Goal: Navigation & Orientation: Find specific page/section

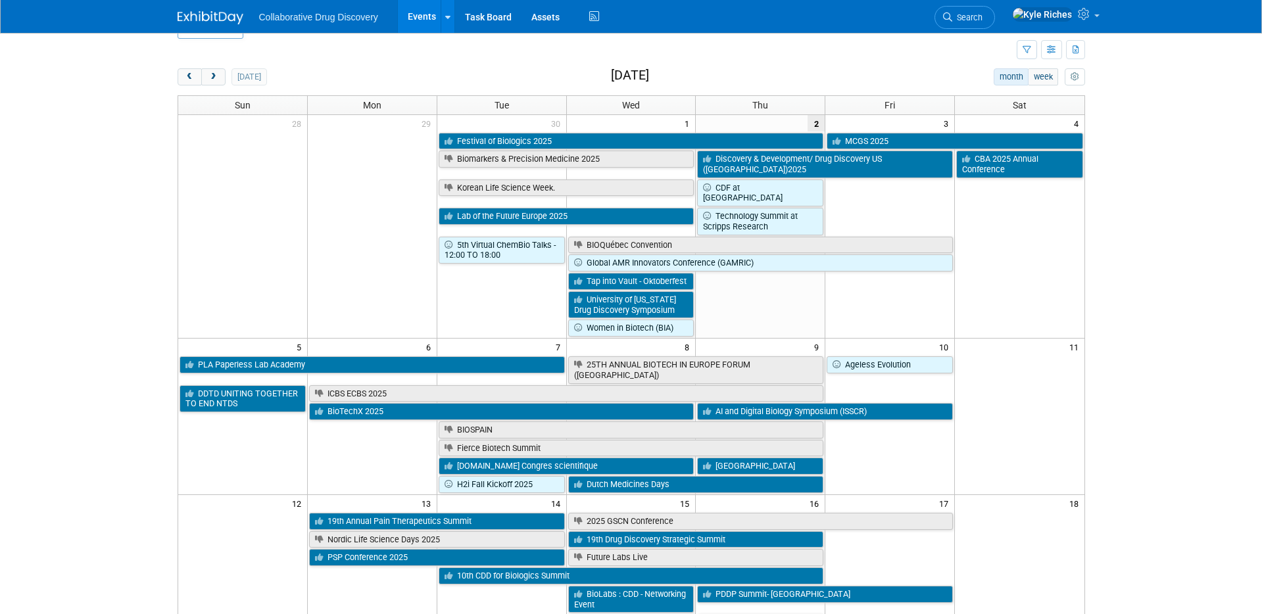
scroll to position [36, 0]
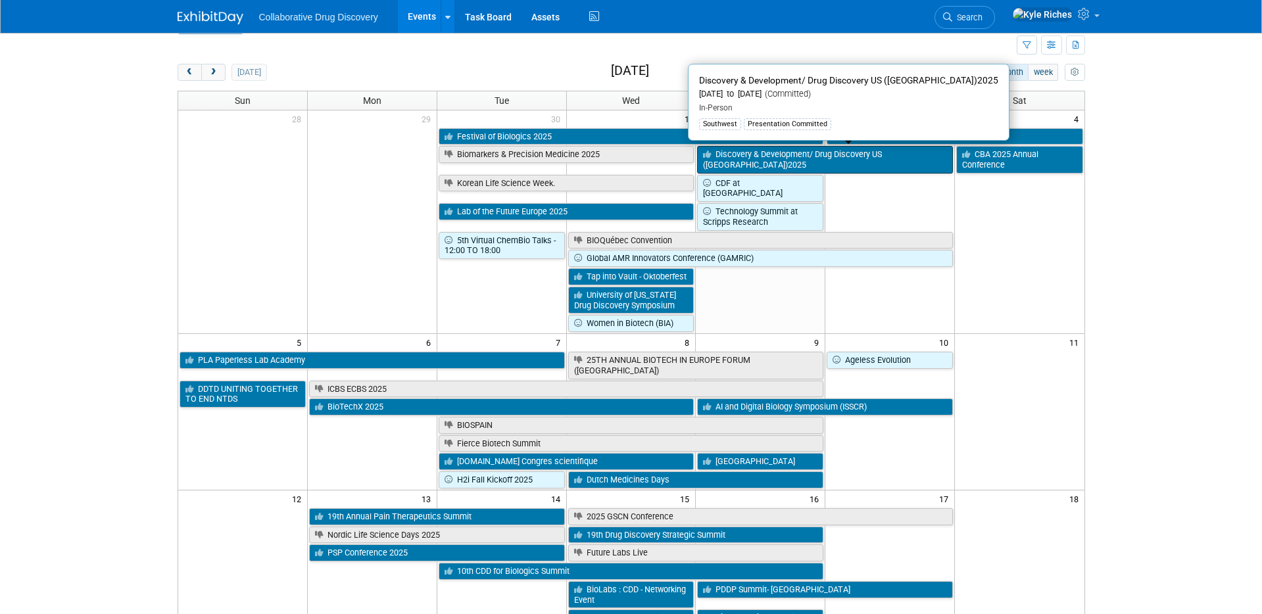
click at [760, 158] on link "Discovery & Development/ Drug Discovery US ([GEOGRAPHIC_DATA])2025" at bounding box center [825, 159] width 256 height 27
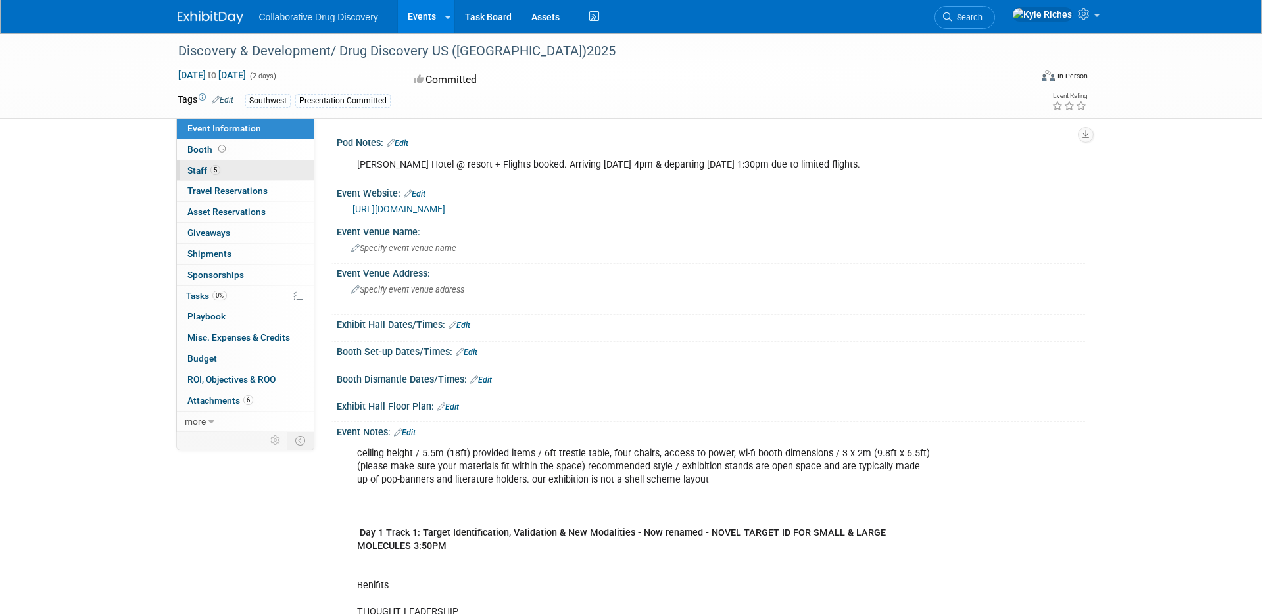
click at [237, 170] on link "5 Staff 5" at bounding box center [245, 170] width 137 height 20
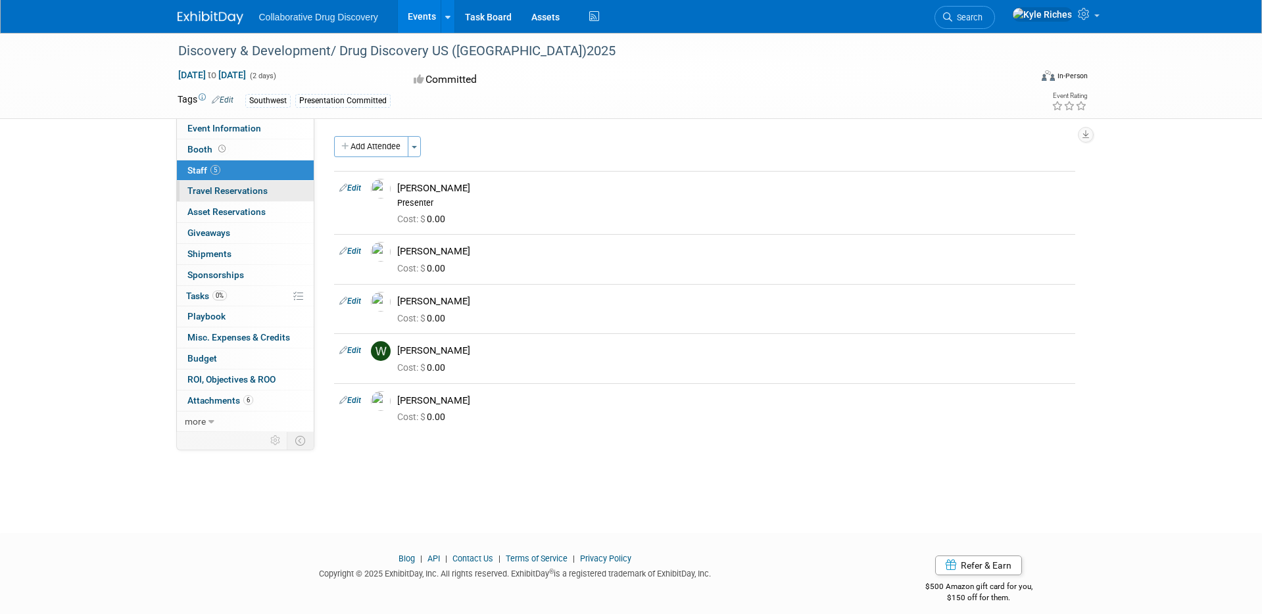
click at [234, 193] on span "Travel Reservations 0" at bounding box center [227, 190] width 80 height 11
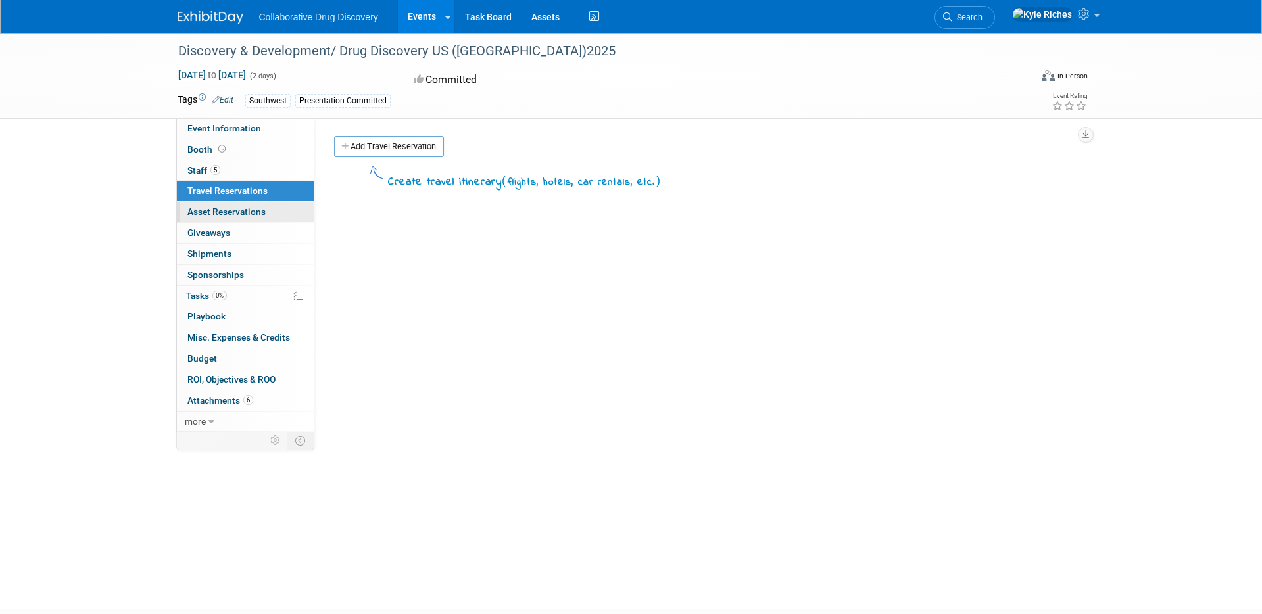
click at [234, 210] on span "Asset Reservations 0" at bounding box center [226, 211] width 78 height 11
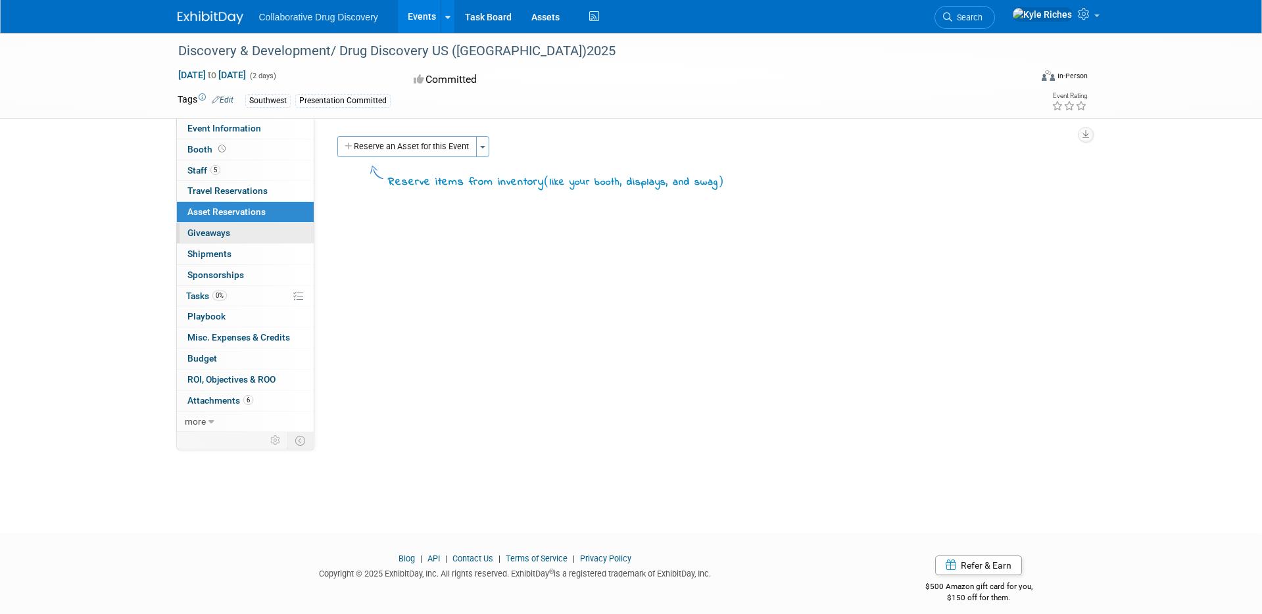
click at [234, 227] on link "0 Giveaways 0" at bounding box center [245, 233] width 137 height 20
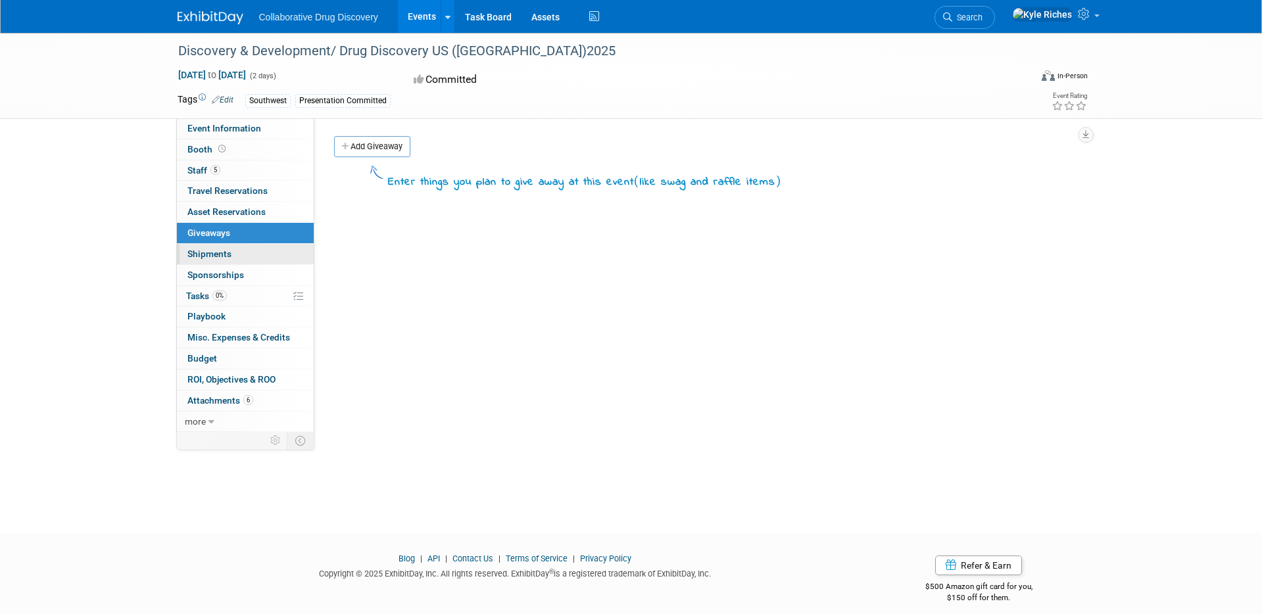
click at [233, 250] on link "0 Shipments 0" at bounding box center [245, 254] width 137 height 20
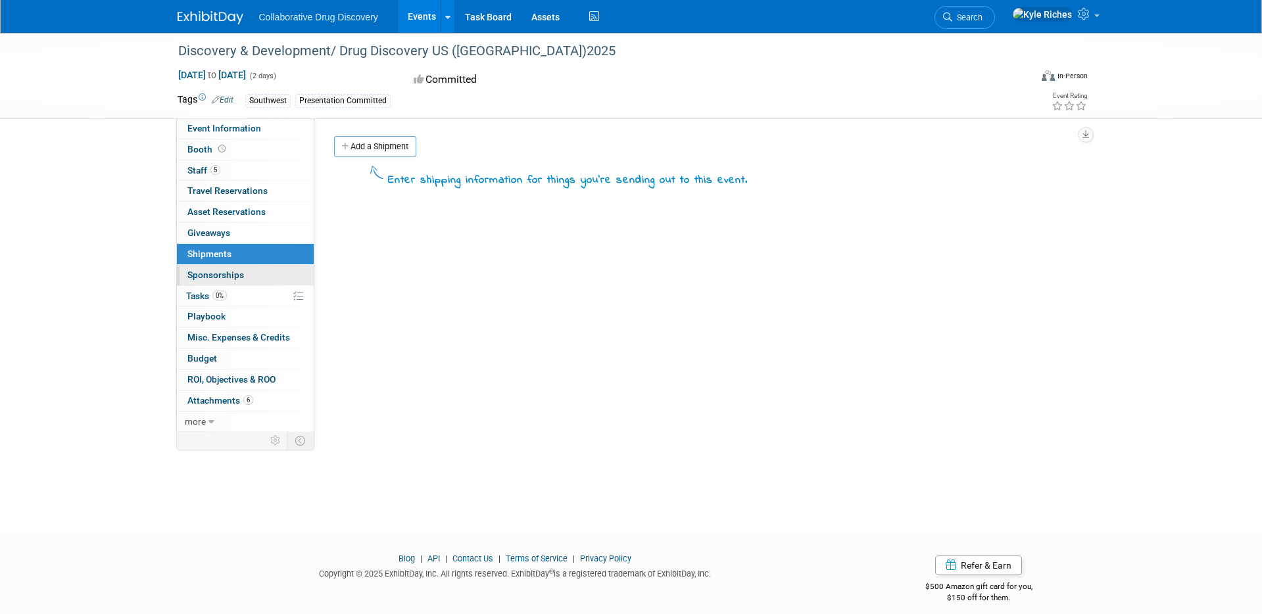
click at [230, 275] on span "Sponsorships 0" at bounding box center [215, 275] width 57 height 11
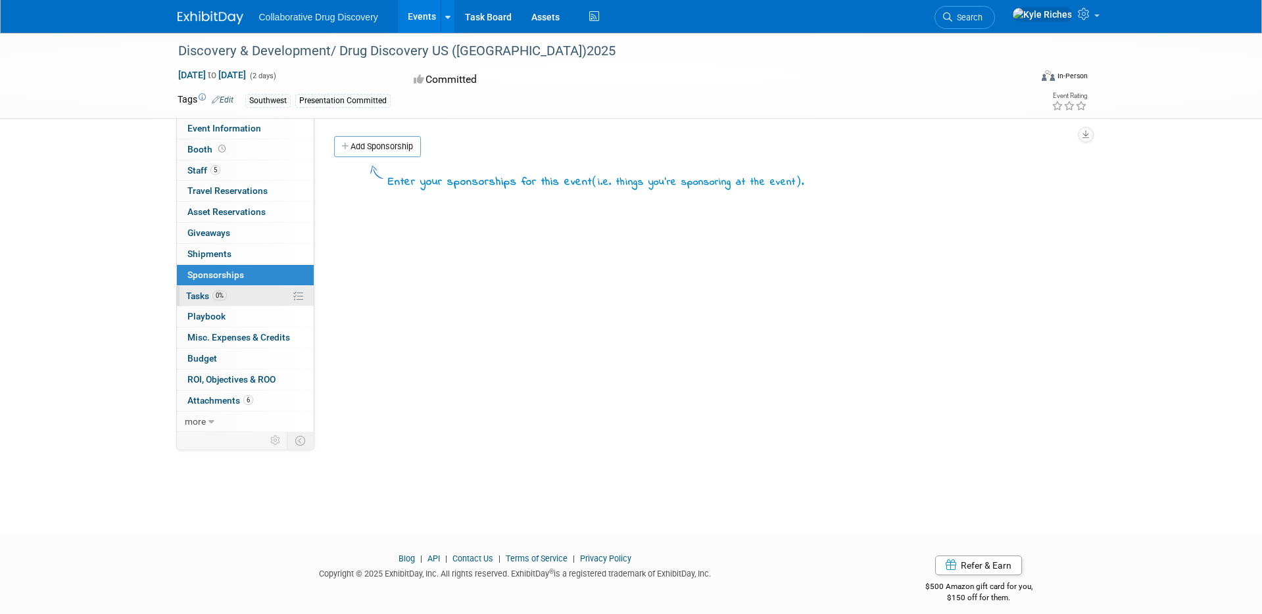
click at [229, 302] on link "0% Tasks 0%" at bounding box center [245, 296] width 137 height 20
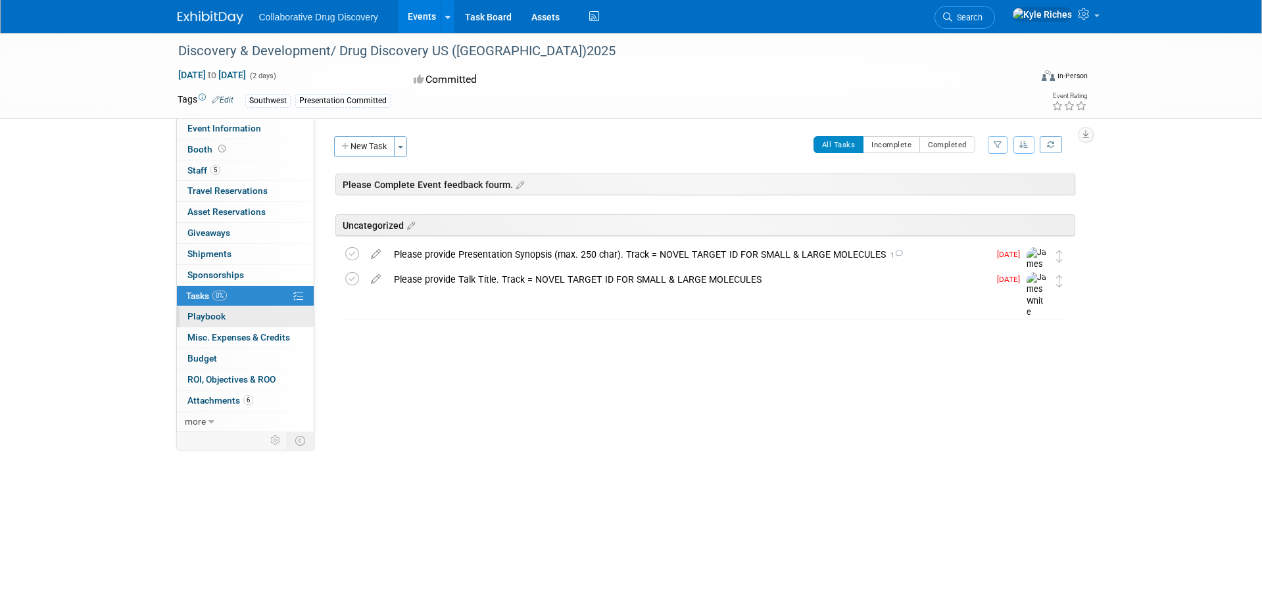
click at [227, 314] on link "0 Playbook 0" at bounding box center [245, 316] width 137 height 20
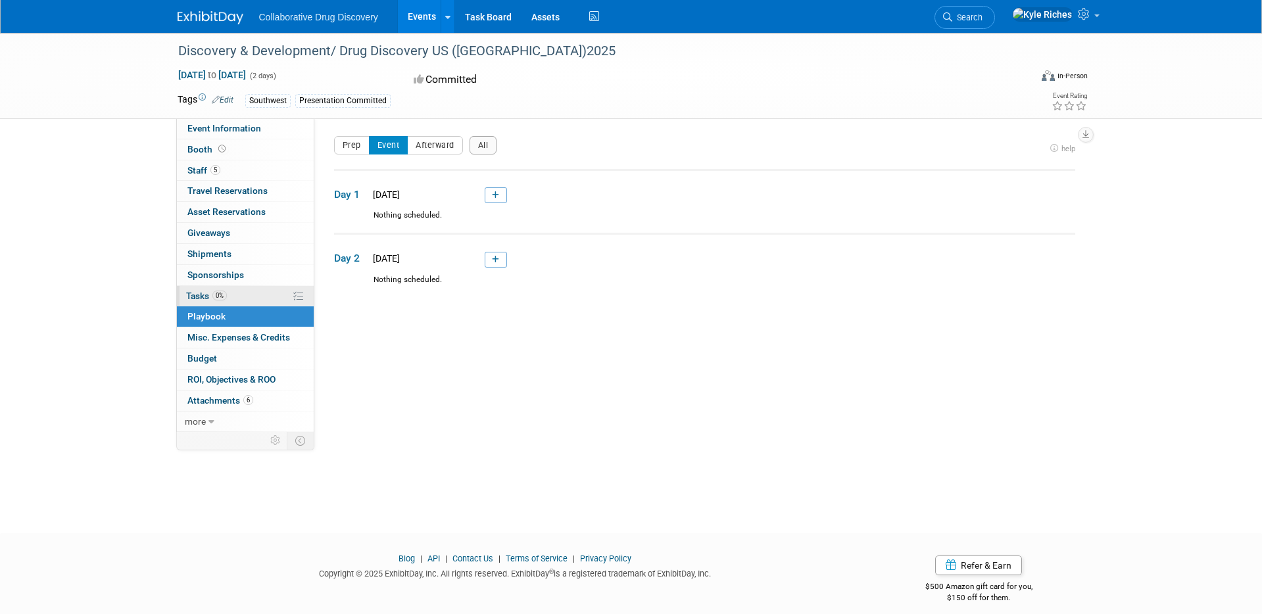
click at [232, 294] on link "0% Tasks 0%" at bounding box center [245, 296] width 137 height 20
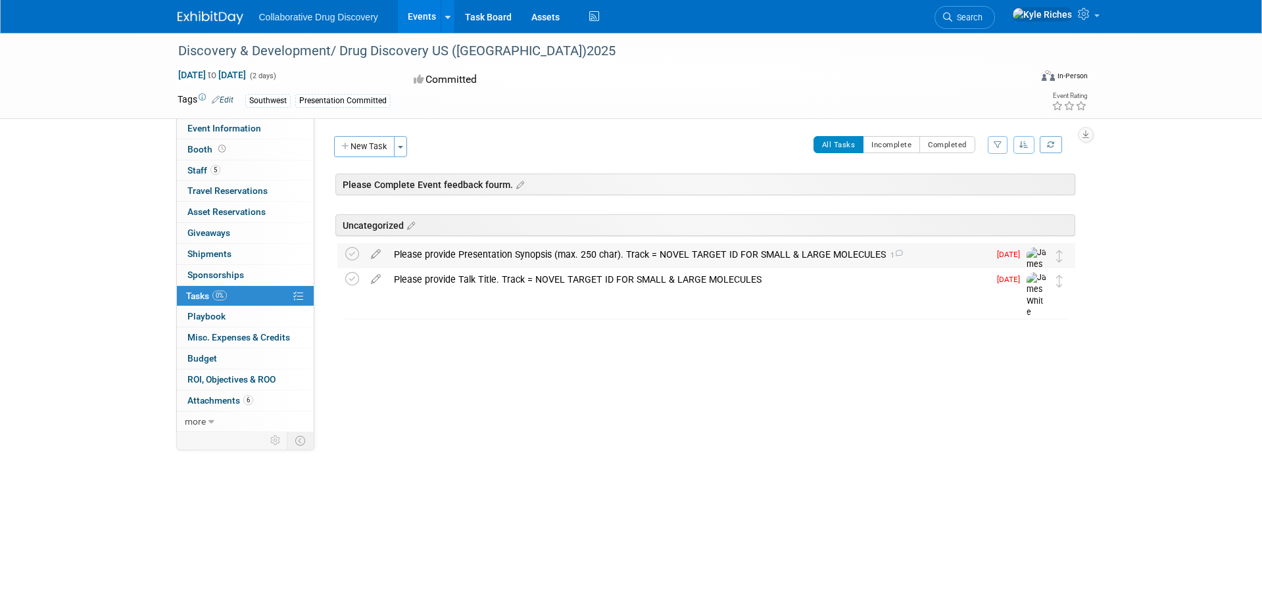
click at [911, 250] on div "Please provide Presentation Synopsis (max. 250 char). Track = NOVEL TARGET ID F…" at bounding box center [688, 254] width 602 height 22
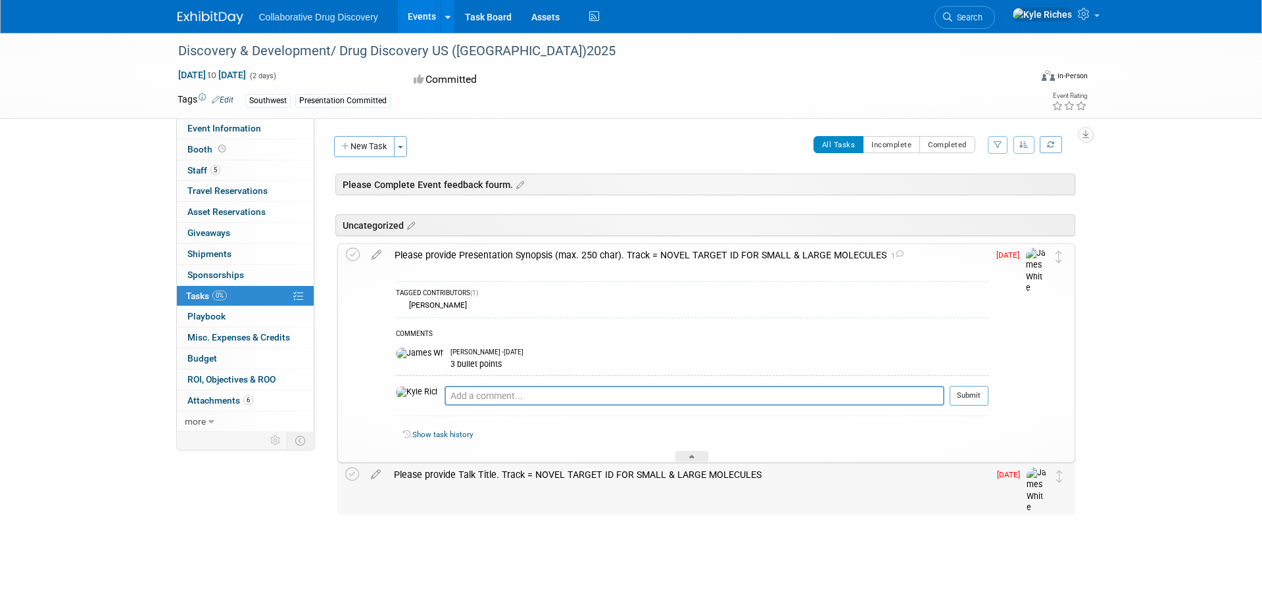
click at [539, 483] on div "Please provide Talk Title. Track = NOVEL TARGET ID FOR SMALL & LARGE MOLECULES" at bounding box center [688, 475] width 602 height 22
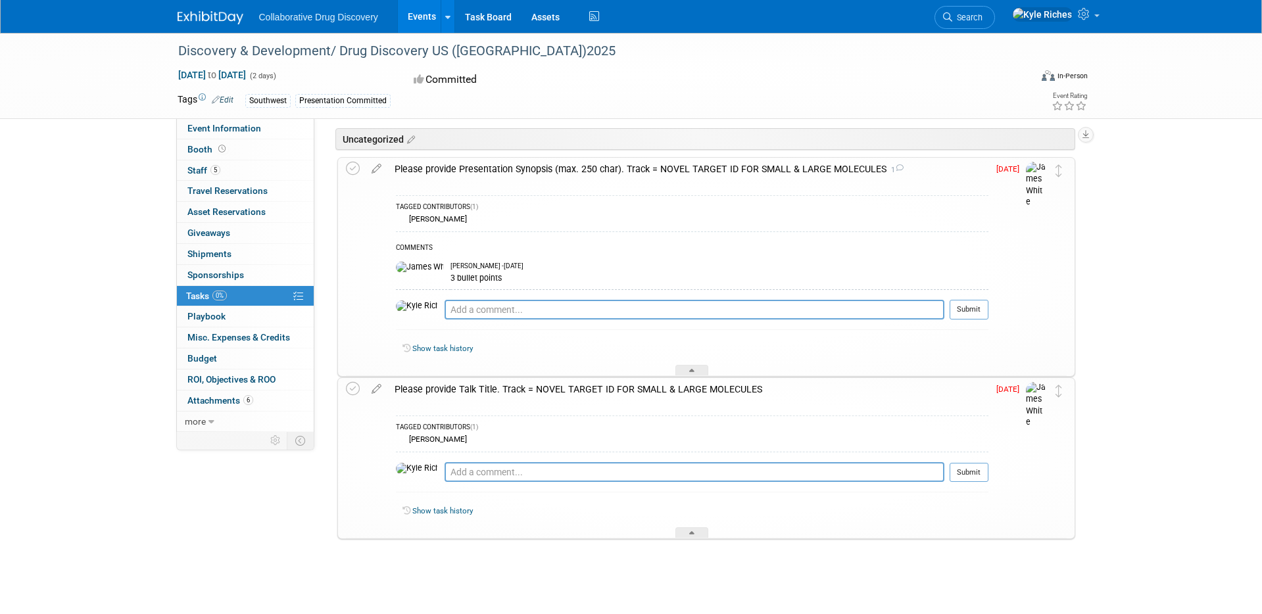
scroll to position [92, 0]
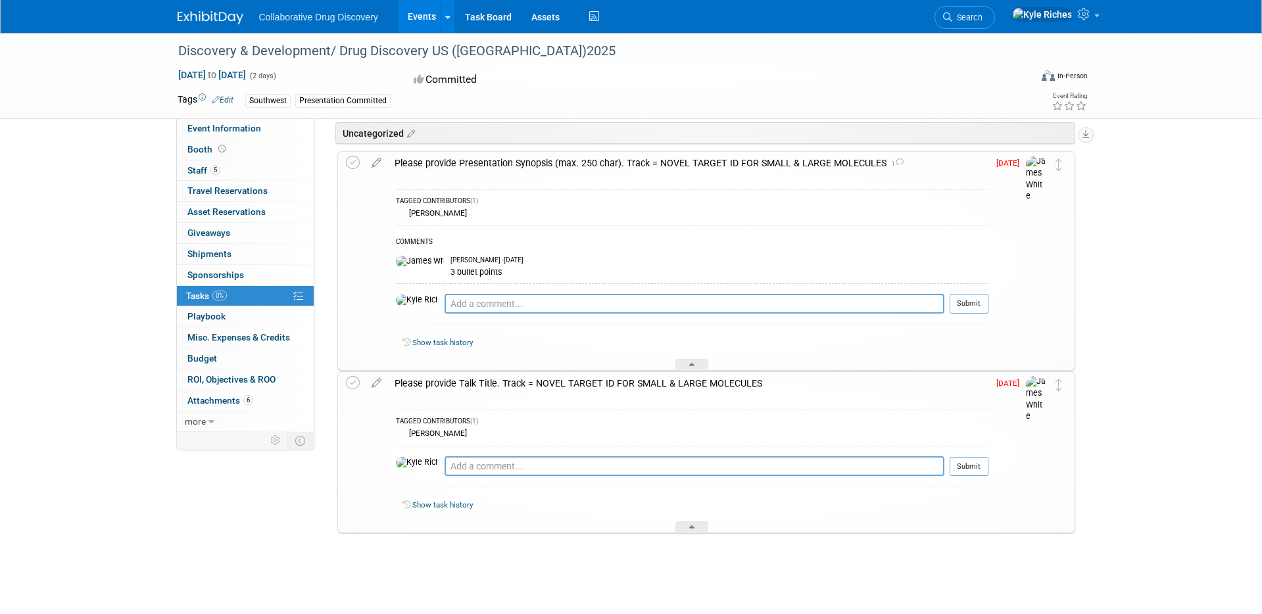
click at [1036, 387] on img at bounding box center [1036, 399] width 20 height 47
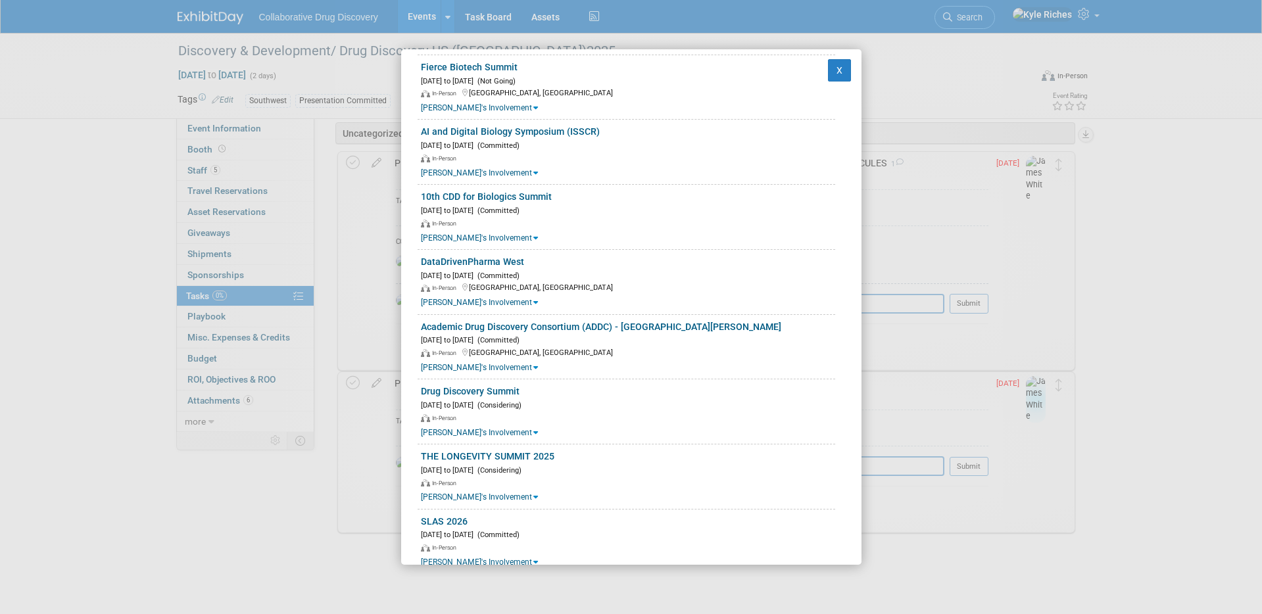
scroll to position [151, 0]
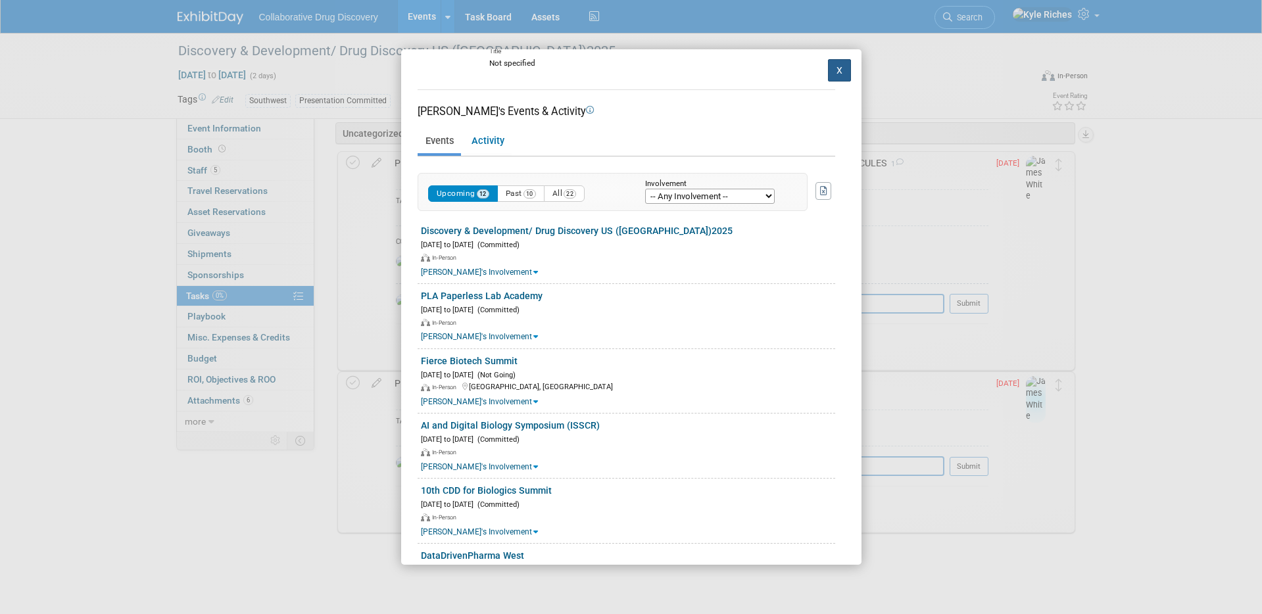
click at [842, 62] on button "X" at bounding box center [840, 70] width 24 height 22
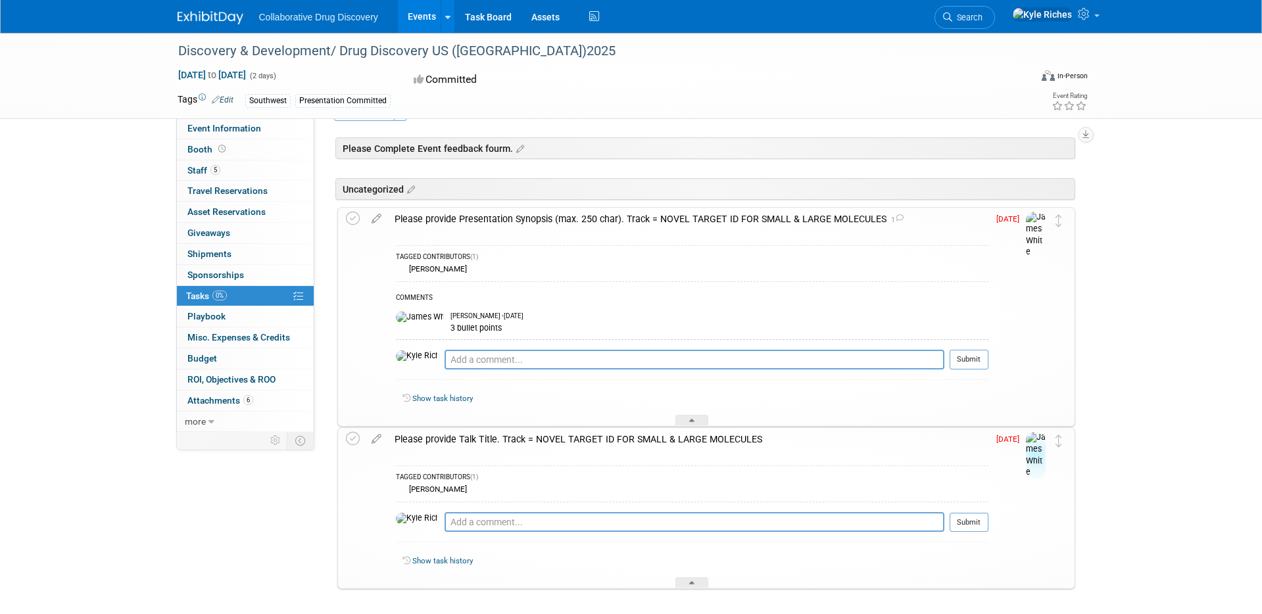
scroll to position [92, 0]
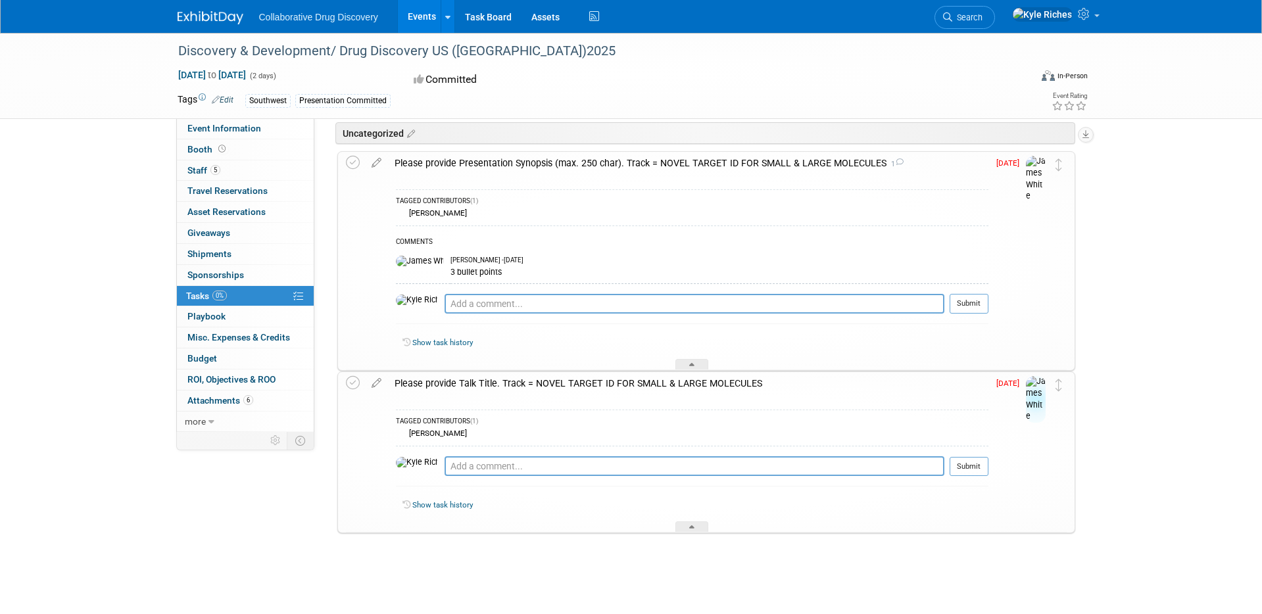
click at [435, 433] on div "[PERSON_NAME]" at bounding box center [436, 433] width 61 height 9
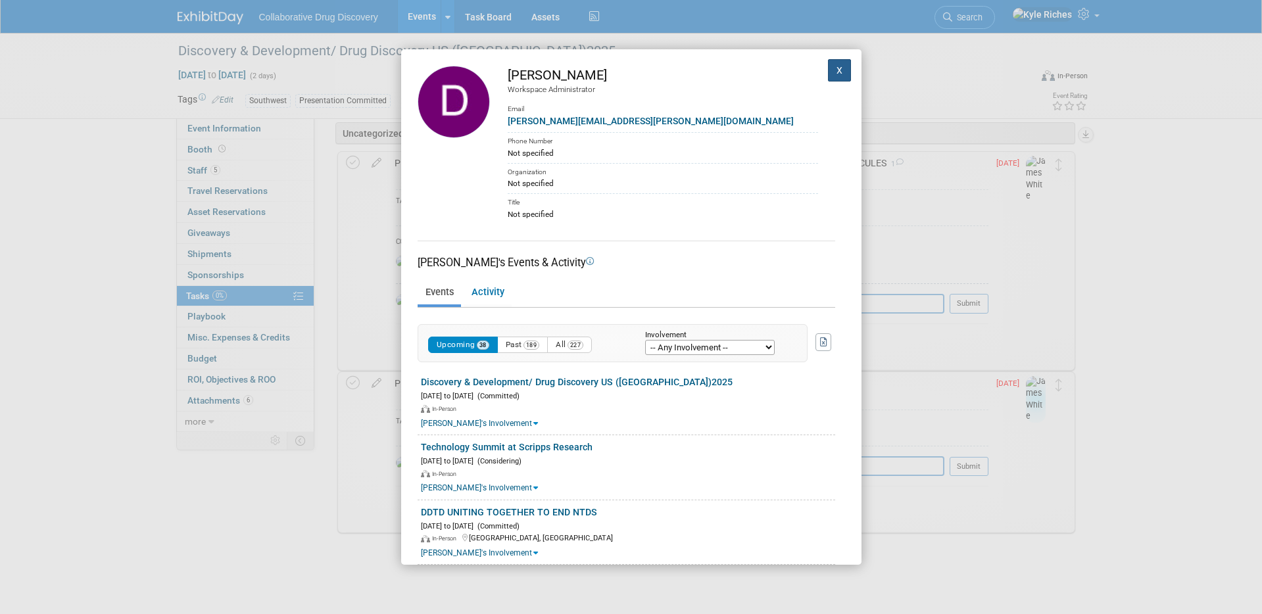
click at [836, 66] on button "X" at bounding box center [840, 70] width 24 height 22
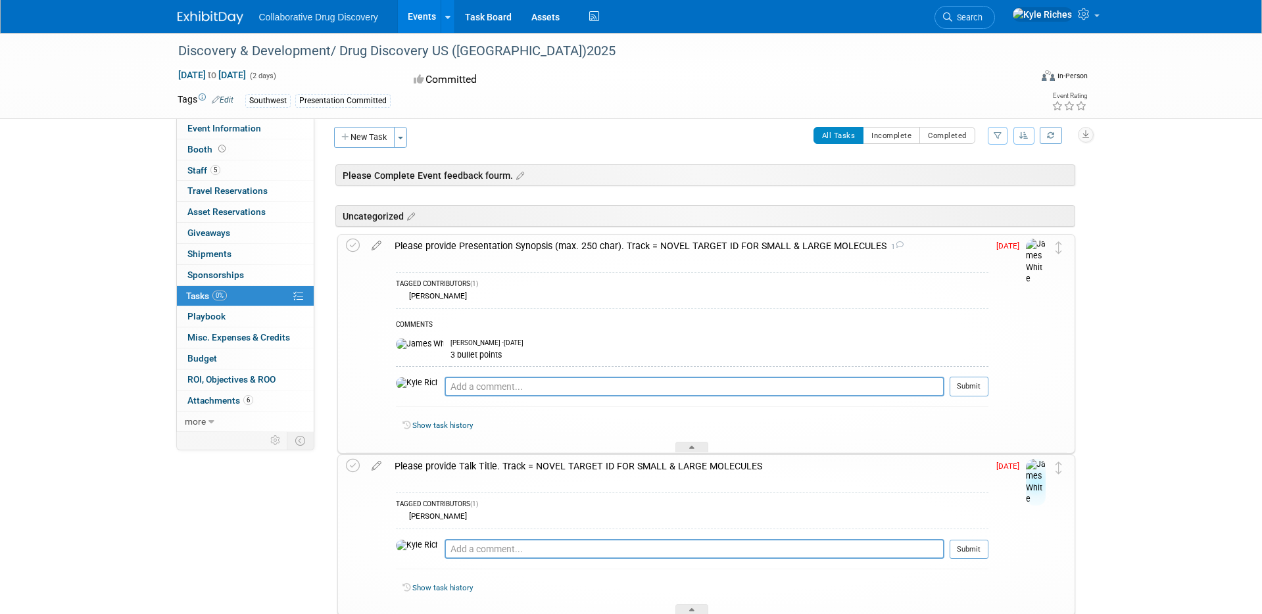
scroll to position [0, 0]
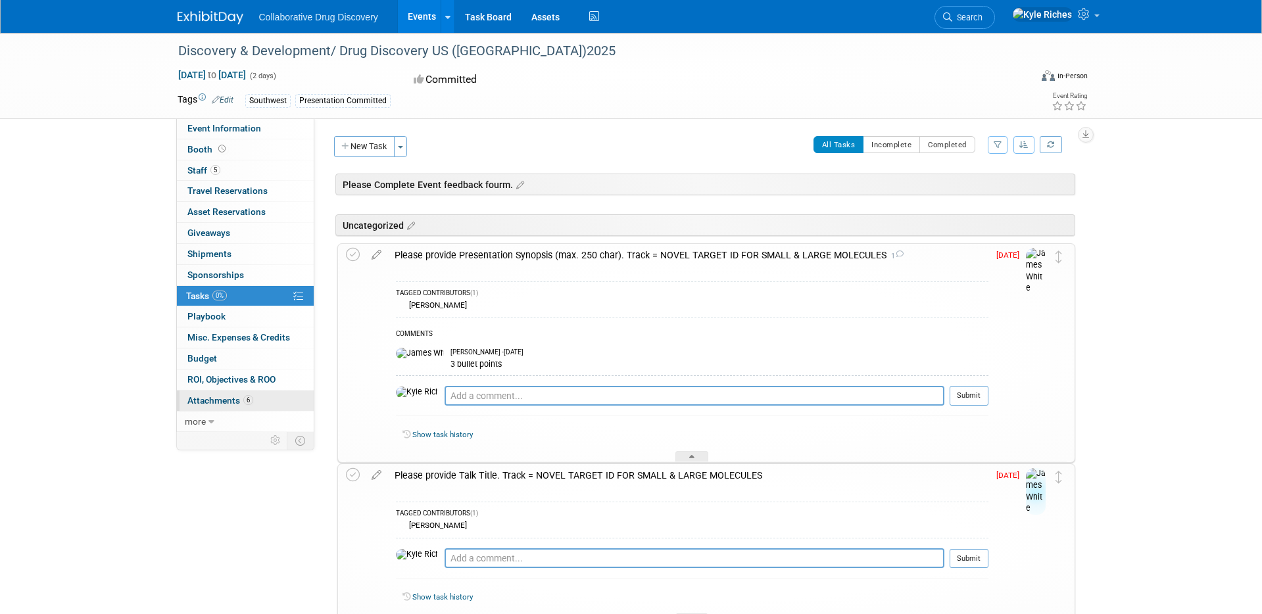
click at [218, 405] on span "Attachments 6" at bounding box center [220, 400] width 66 height 11
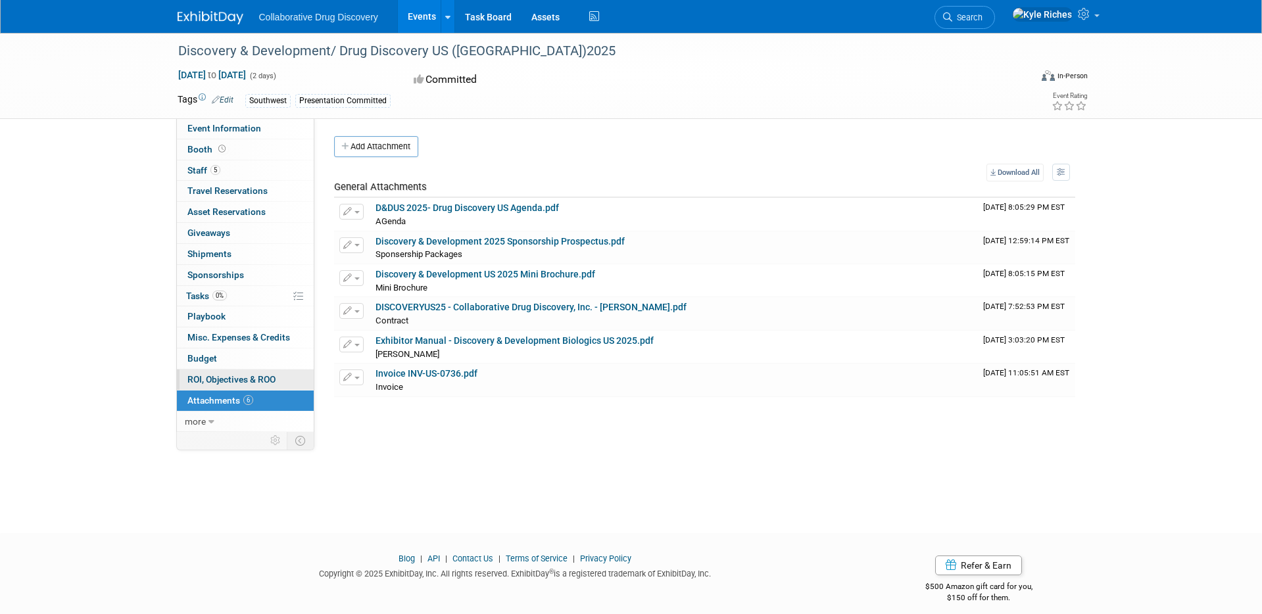
click at [246, 382] on span "ROI, Objectives & ROO 0" at bounding box center [231, 379] width 88 height 11
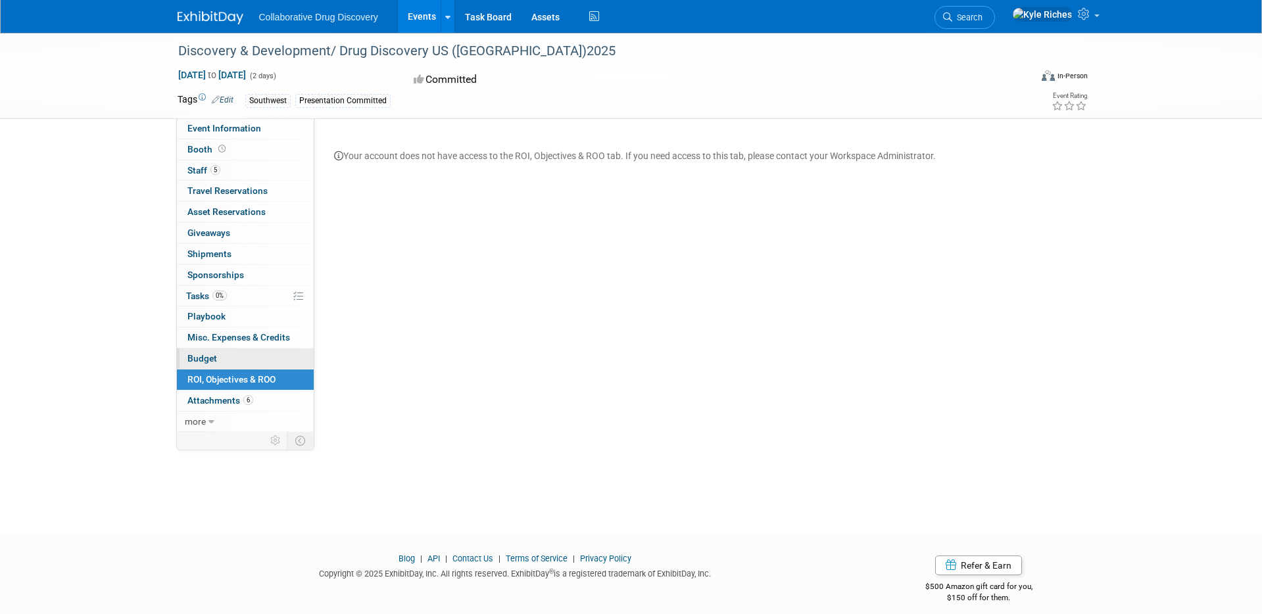
click at [253, 354] on link "Budget" at bounding box center [245, 358] width 137 height 20
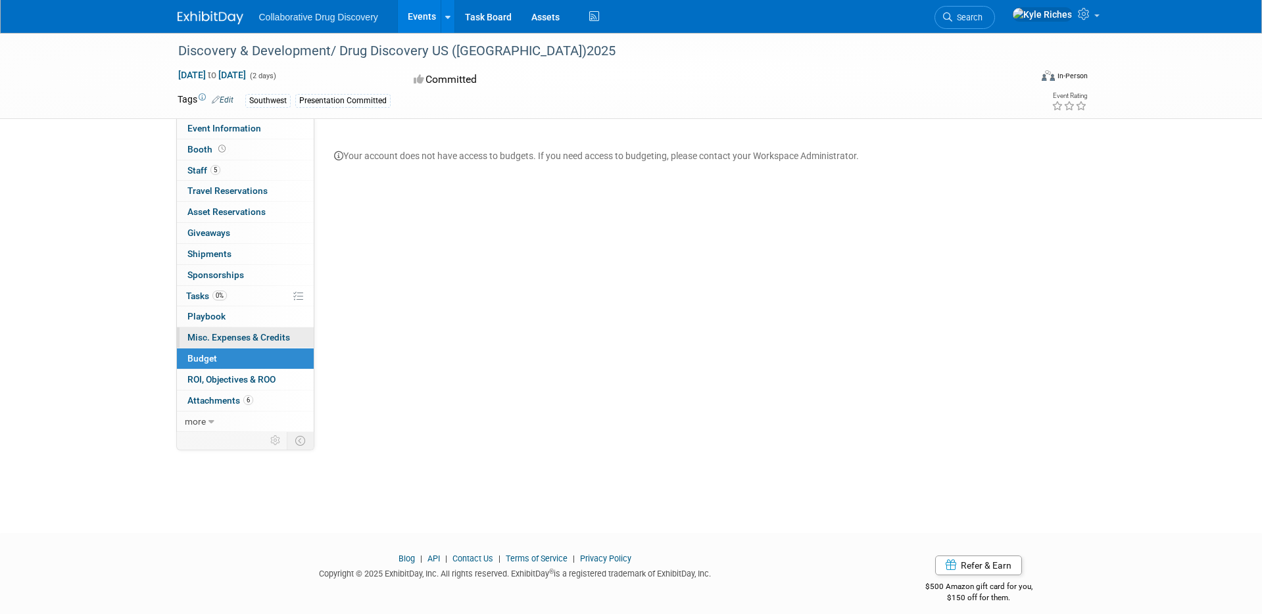
click at [255, 335] on span "Misc. Expenses & Credits 0" at bounding box center [238, 337] width 103 height 11
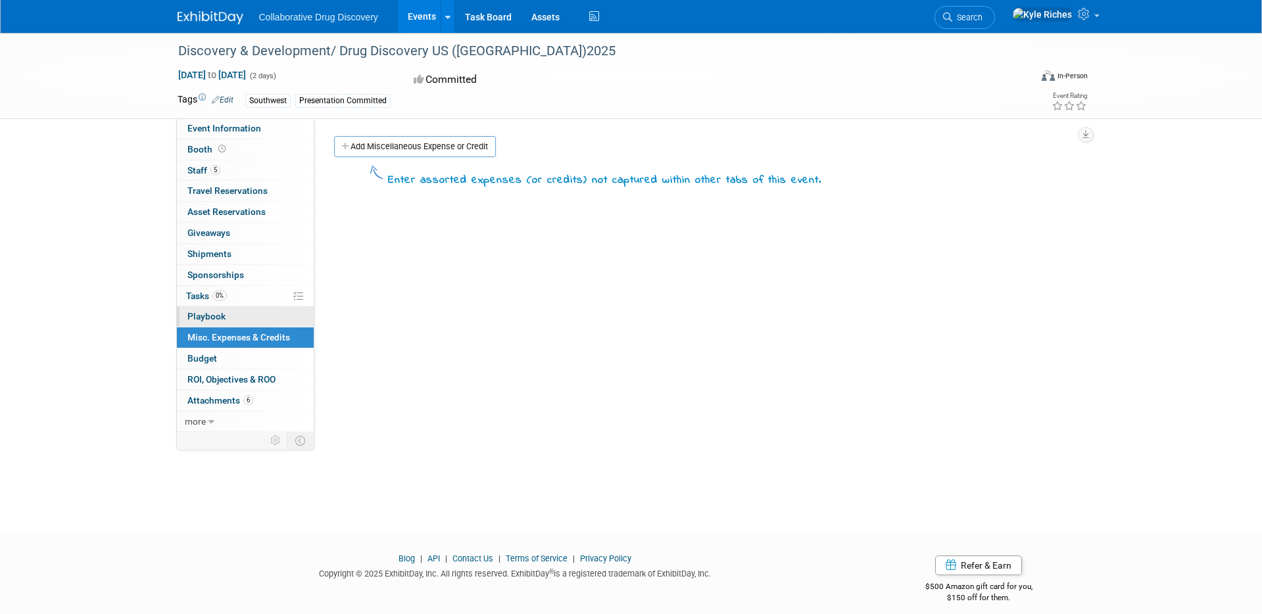
click at [258, 312] on link "0 Playbook 0" at bounding box center [245, 316] width 137 height 20
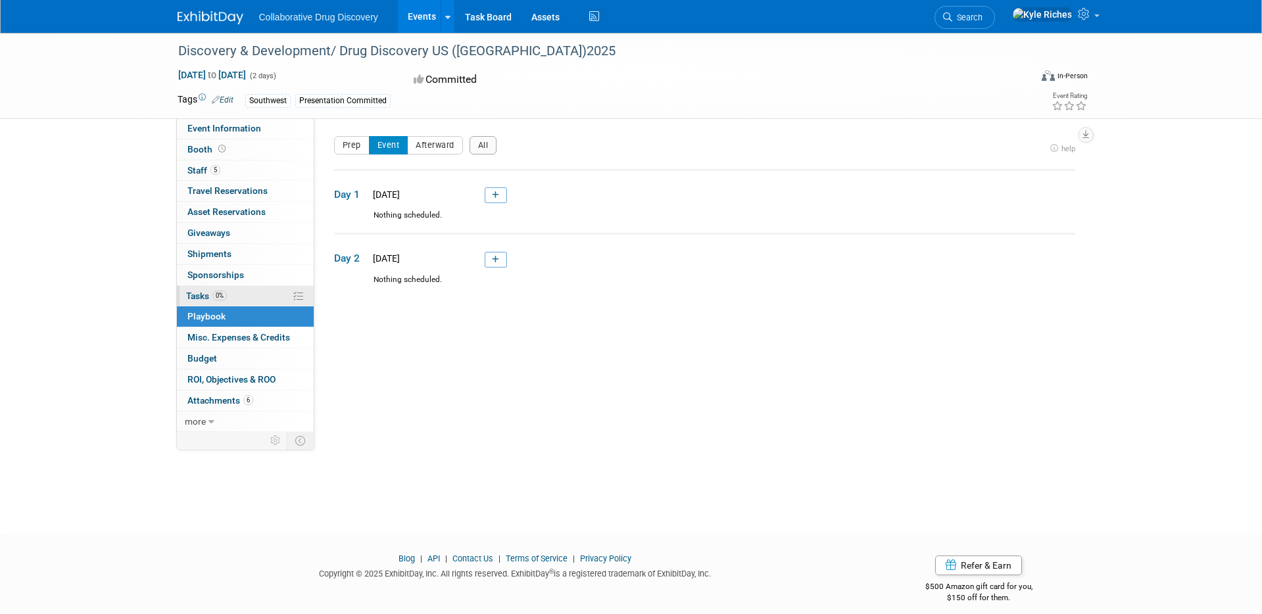
click at [258, 291] on link "0% Tasks 0%" at bounding box center [245, 296] width 137 height 20
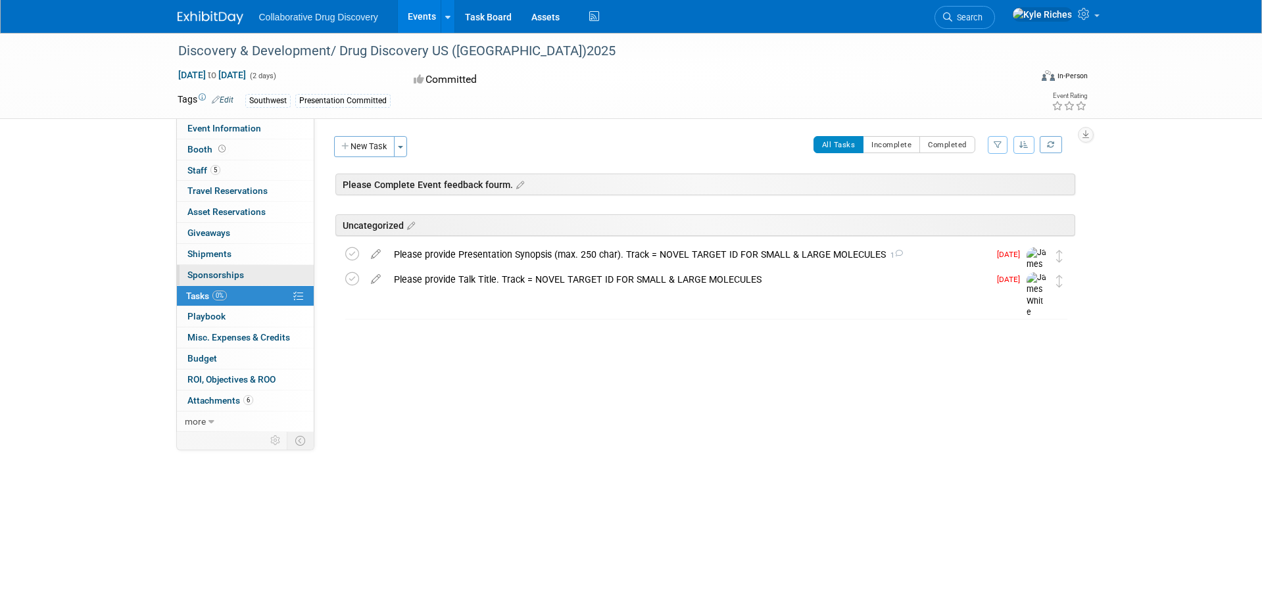
click at [223, 279] on span "Sponsorships 0" at bounding box center [215, 275] width 57 height 11
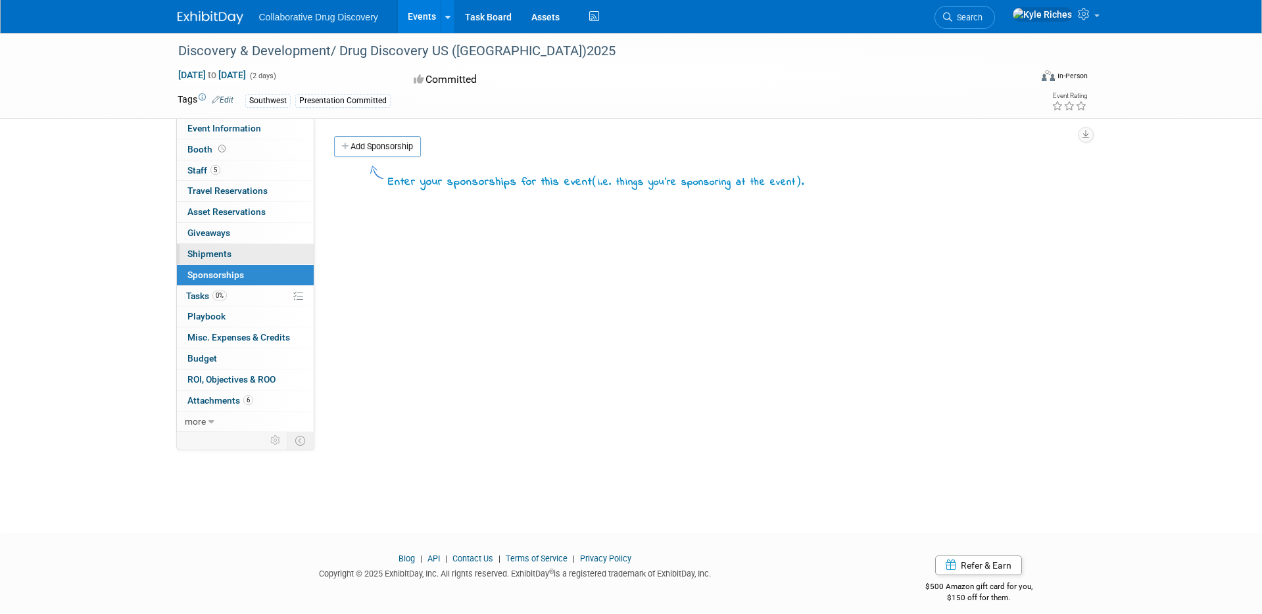
click at [224, 258] on span "Shipments 0" at bounding box center [209, 254] width 44 height 11
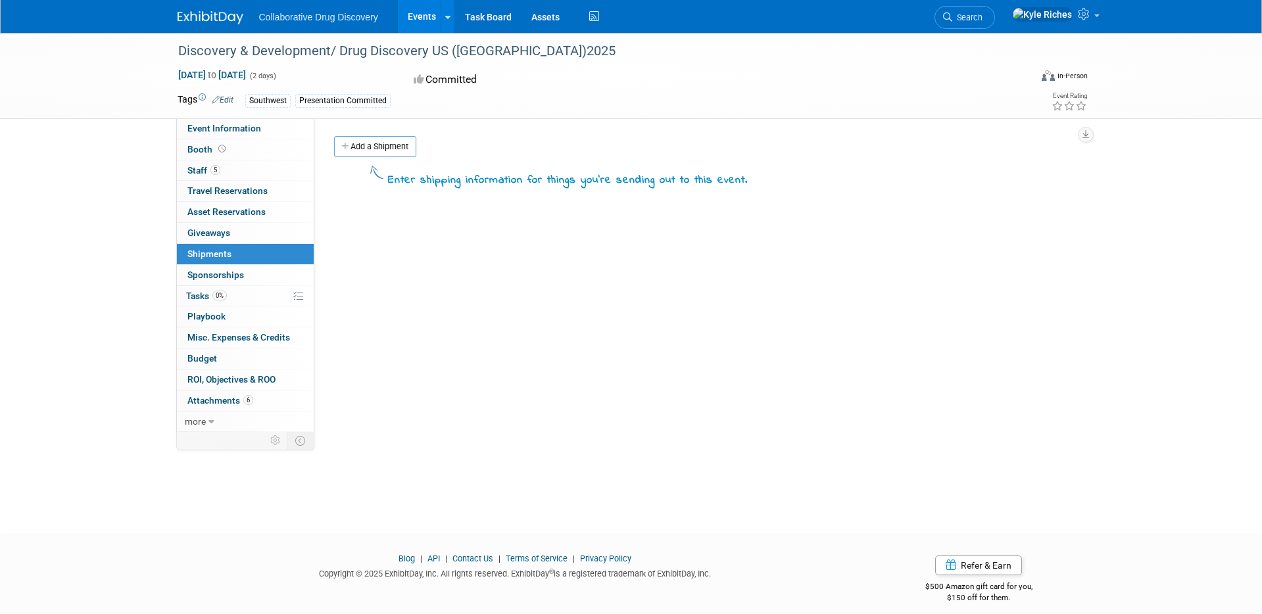
click at [229, 244] on link "0 Shipments 0" at bounding box center [245, 254] width 137 height 20
click at [231, 234] on link "0 Giveaways 0" at bounding box center [245, 233] width 137 height 20
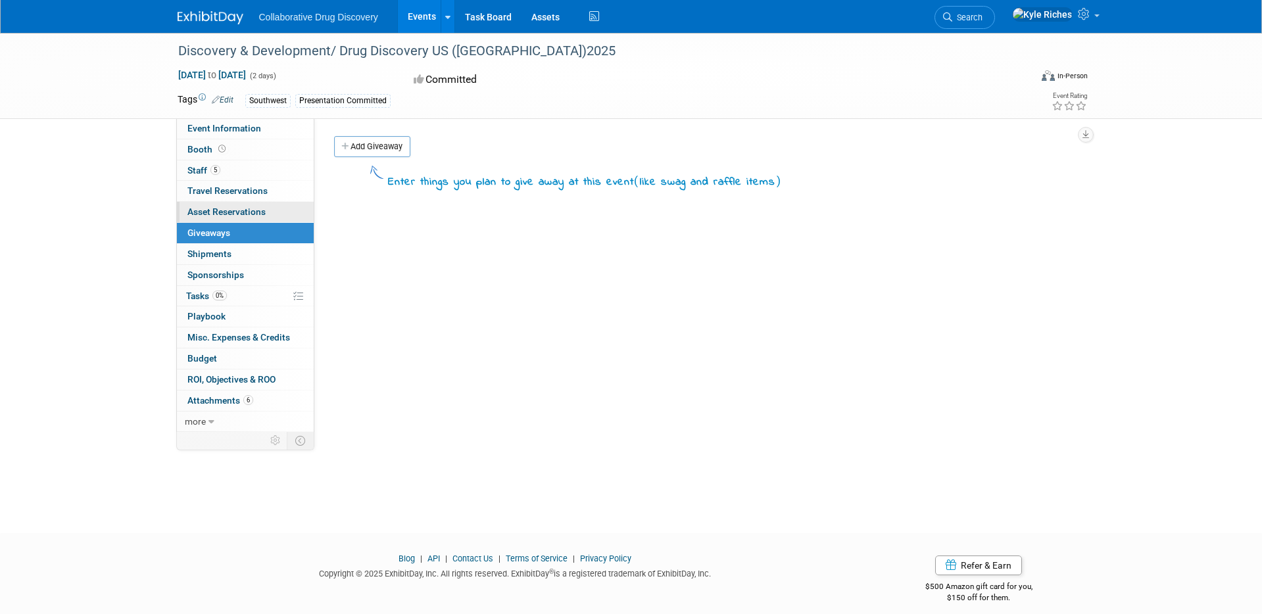
click at [241, 205] on link "0 Asset Reservations 0" at bounding box center [245, 212] width 137 height 20
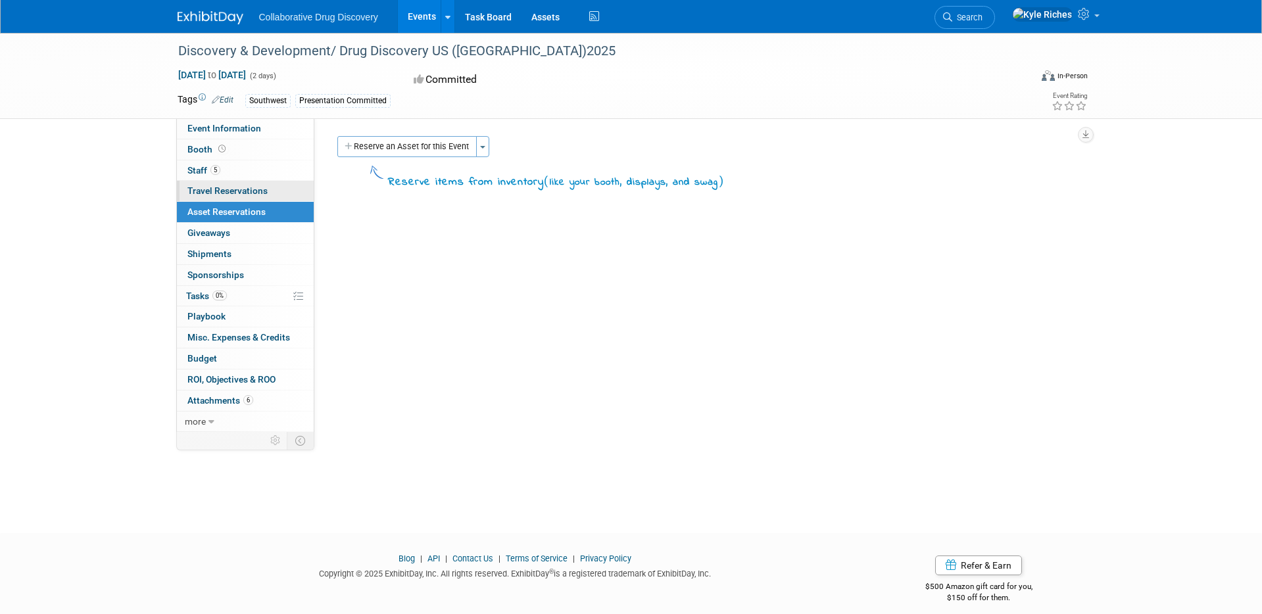
click at [249, 183] on link "0 Travel Reservations 0" at bounding box center [245, 191] width 137 height 20
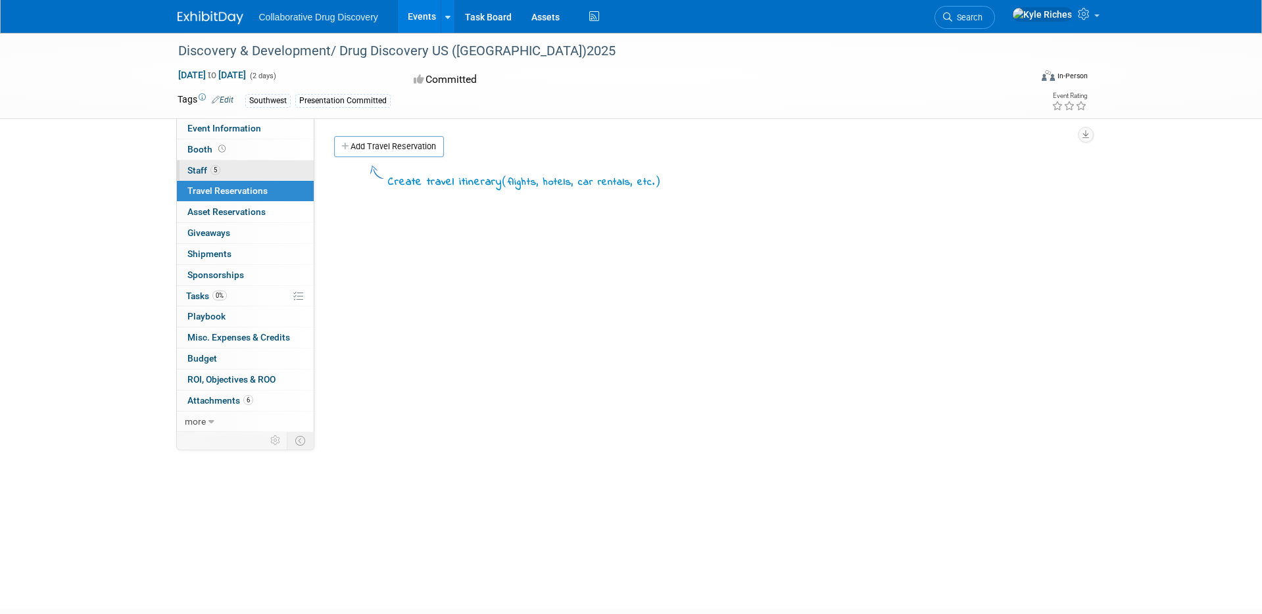
click at [249, 163] on link "5 Staff 5" at bounding box center [245, 170] width 137 height 20
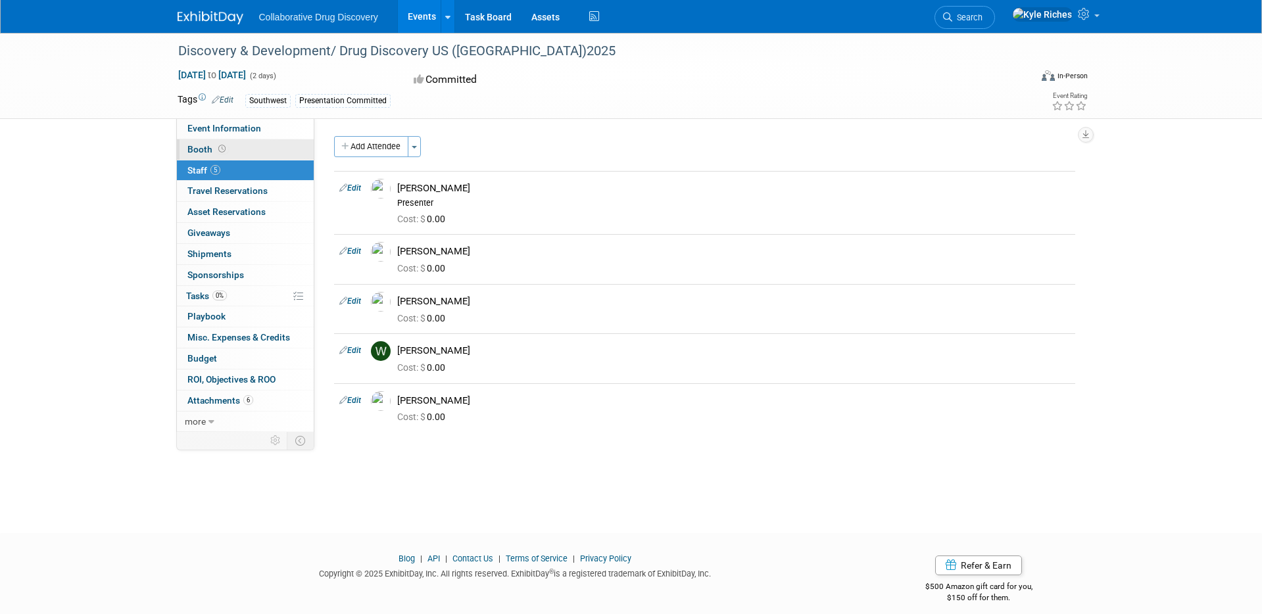
click at [249, 153] on link "Booth" at bounding box center [245, 149] width 137 height 20
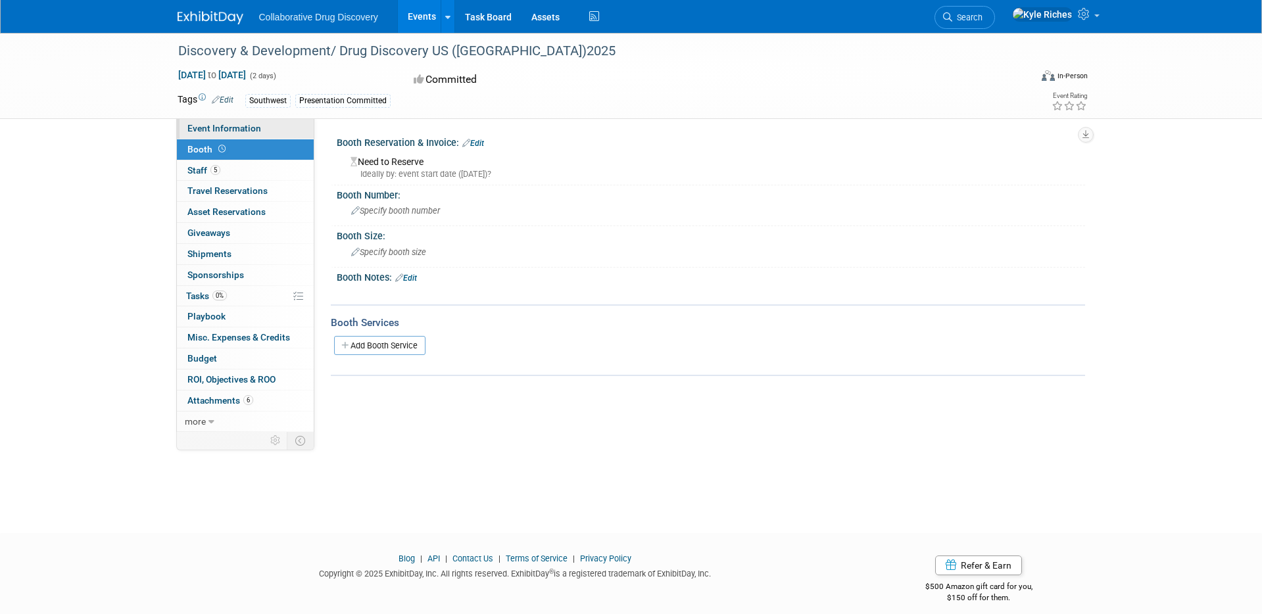
click at [252, 131] on span "Event Information" at bounding box center [224, 128] width 74 height 11
